Goal: Transaction & Acquisition: Subscribe to service/newsletter

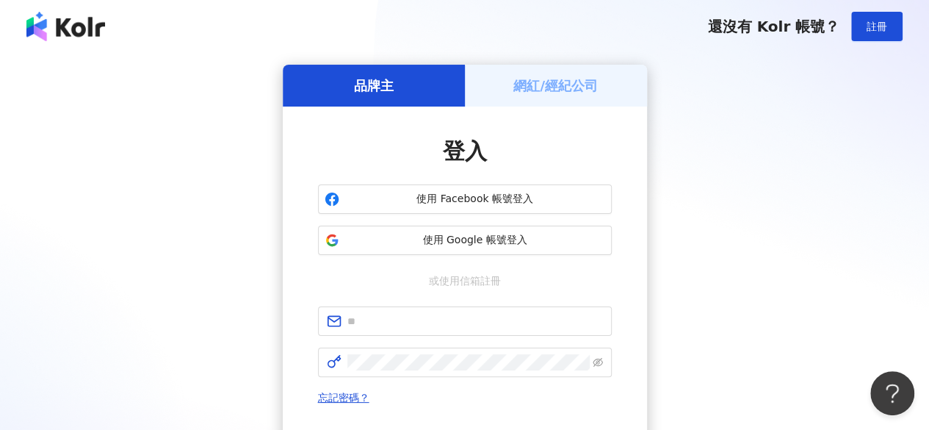
click at [592, 93] on h5 "網紅/經紀公司" at bounding box center [556, 85] width 84 height 18
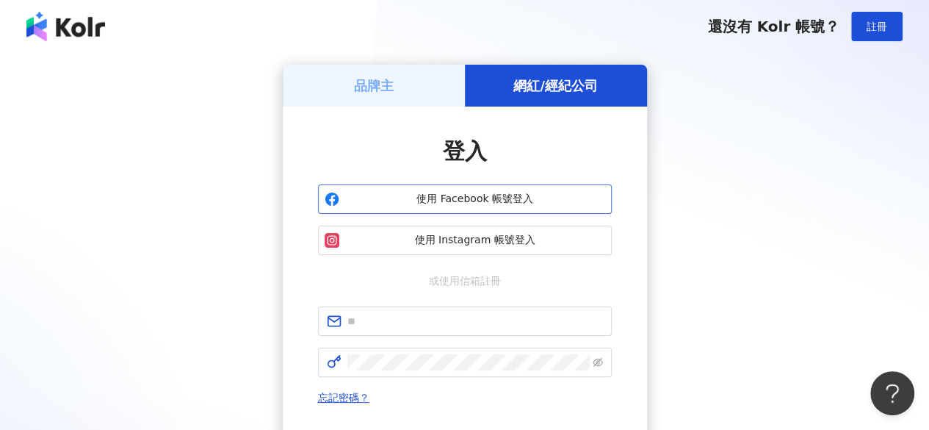
click at [436, 201] on span "使用 Facebook 帳號登入" at bounding box center [475, 199] width 260 height 15
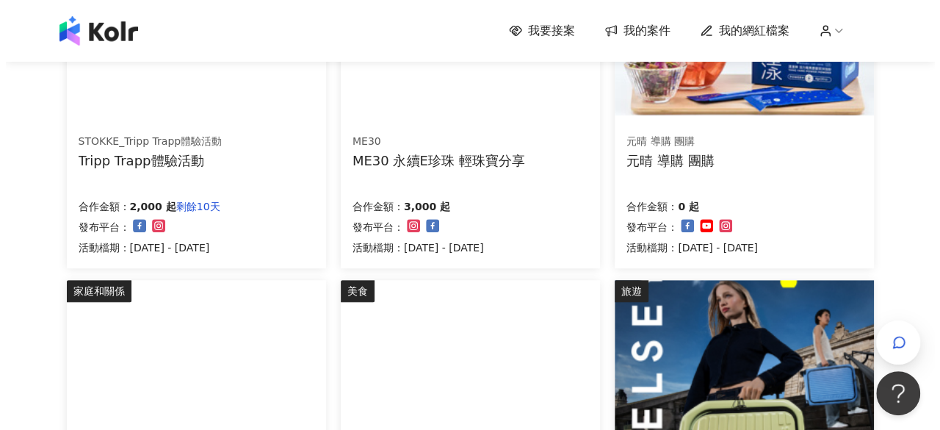
scroll to position [367, 0]
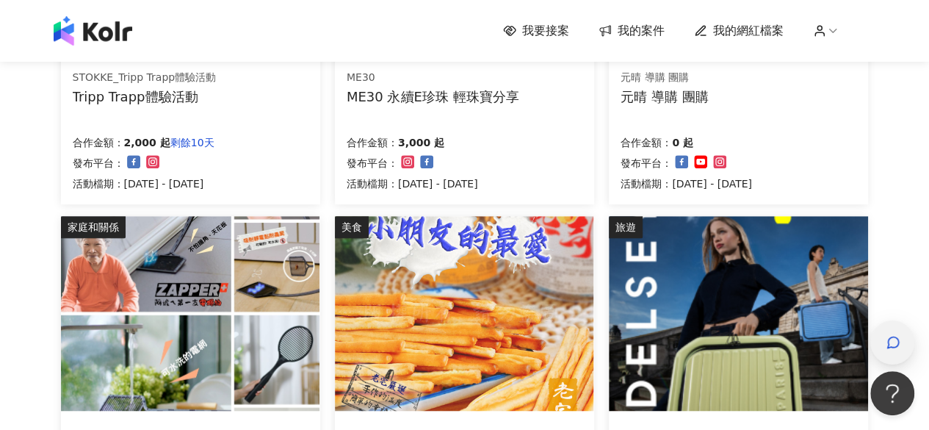
click at [882, 343] on div "button" at bounding box center [893, 342] width 44 height 44
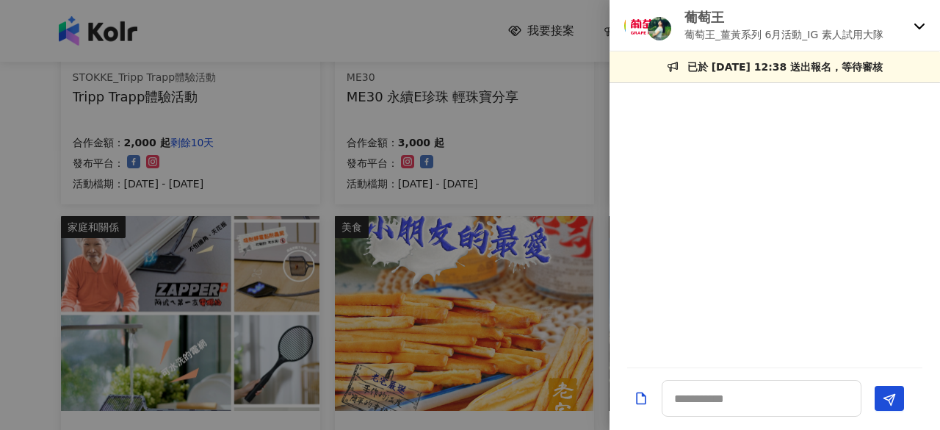
click at [918, 25] on icon at bounding box center [920, 26] width 12 height 12
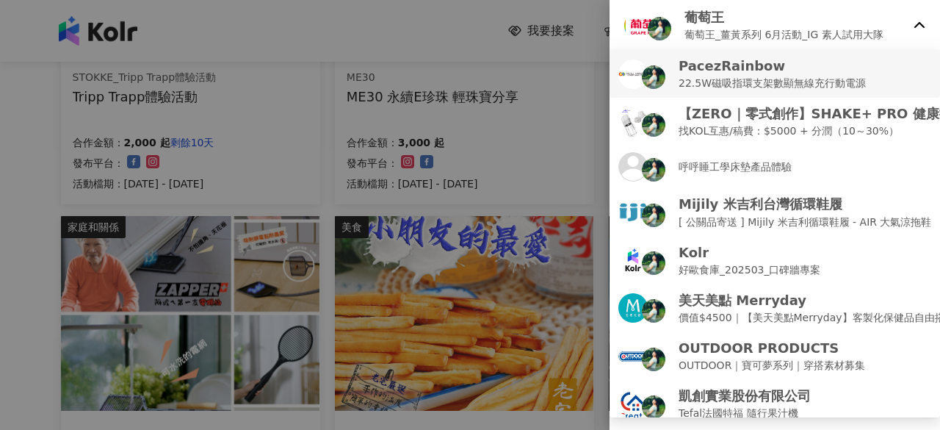
click at [799, 87] on p "22.5W磁吸指環支架數顯無線充行動電源" at bounding box center [772, 83] width 187 height 16
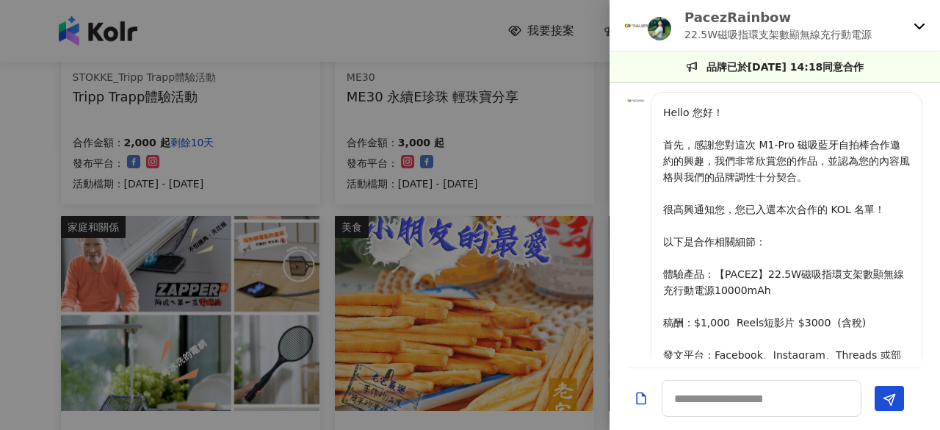
scroll to position [1450, 0]
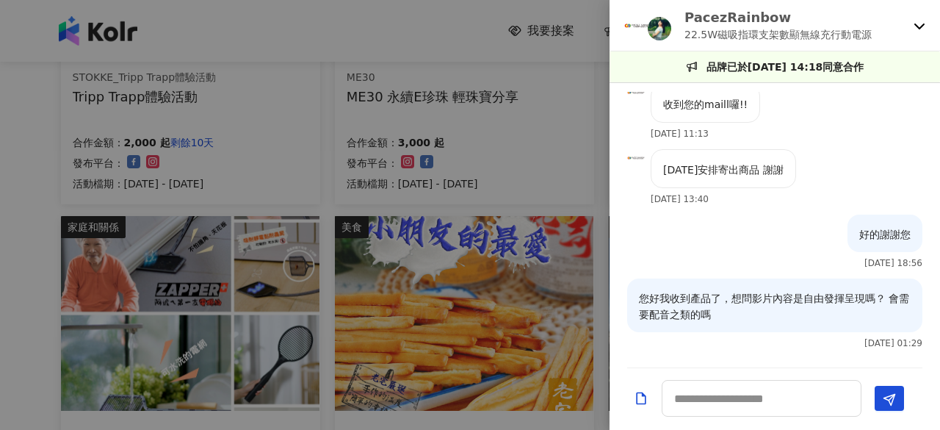
click at [918, 21] on icon at bounding box center [920, 26] width 12 height 12
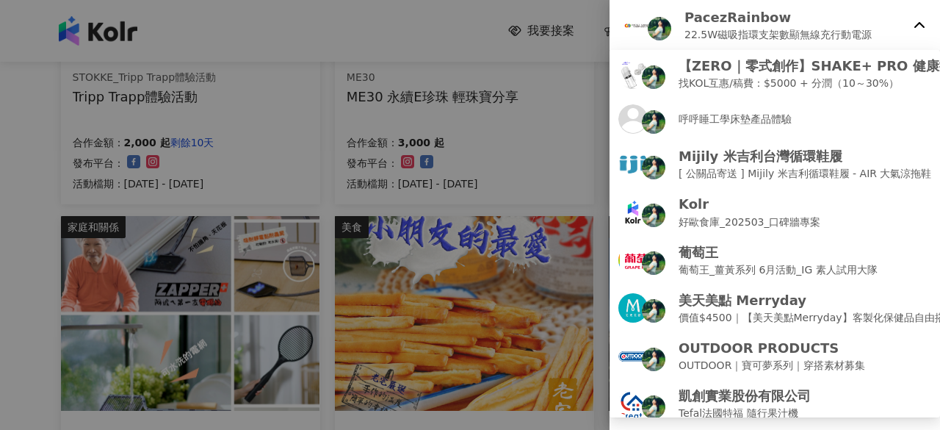
click at [915, 29] on icon at bounding box center [920, 26] width 12 height 12
